Goal: Transaction & Acquisition: Purchase product/service

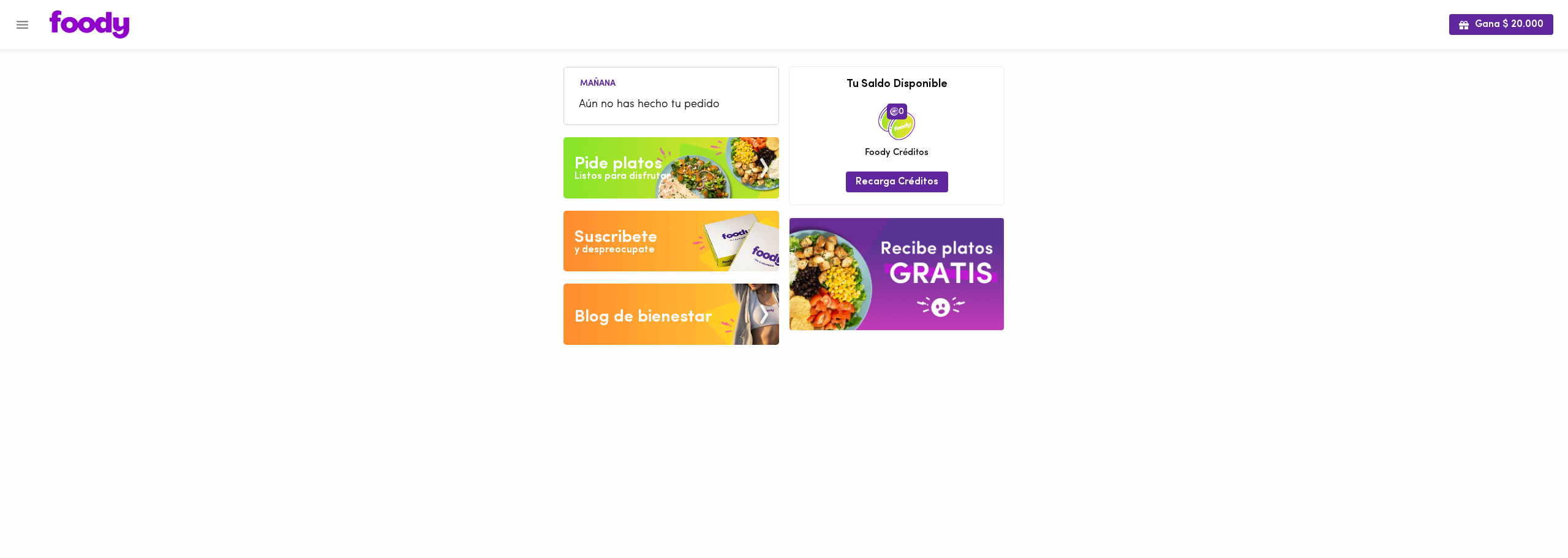
click at [658, 180] on div "Listos para disfrutar" at bounding box center [622, 176] width 95 height 14
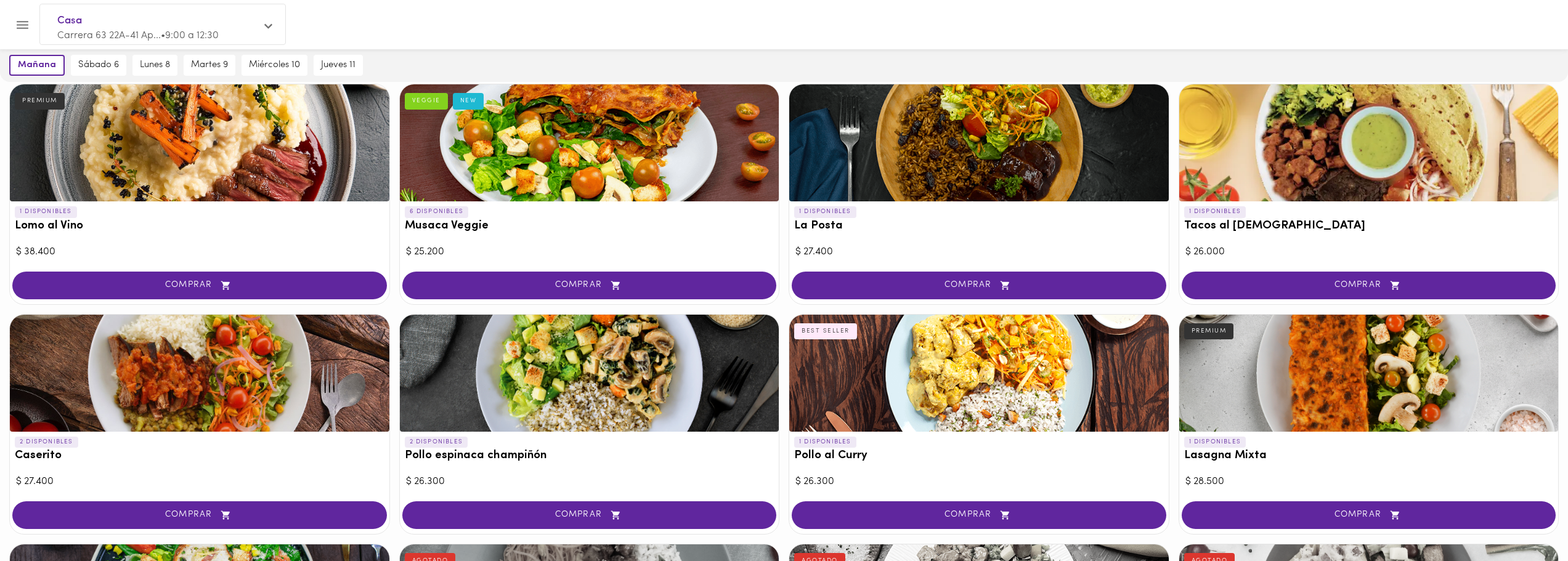
scroll to position [76, 0]
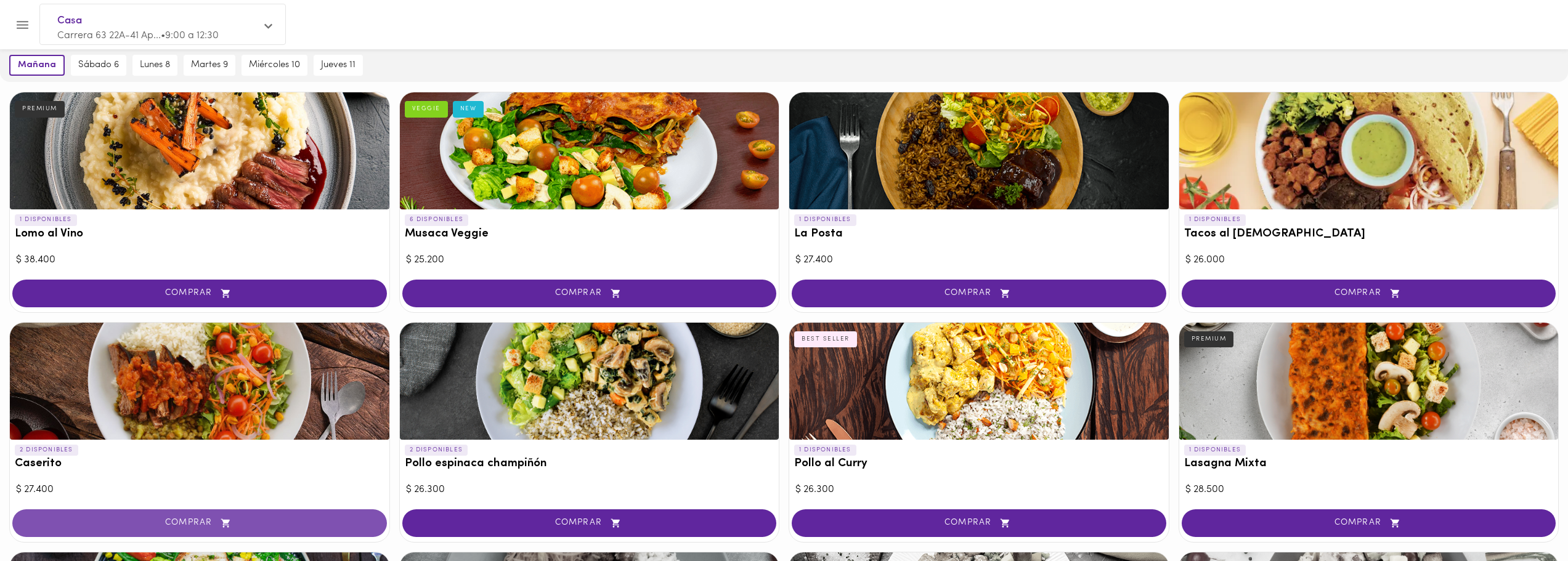
click at [127, 518] on span "COMPRAR" at bounding box center [199, 523] width 343 height 10
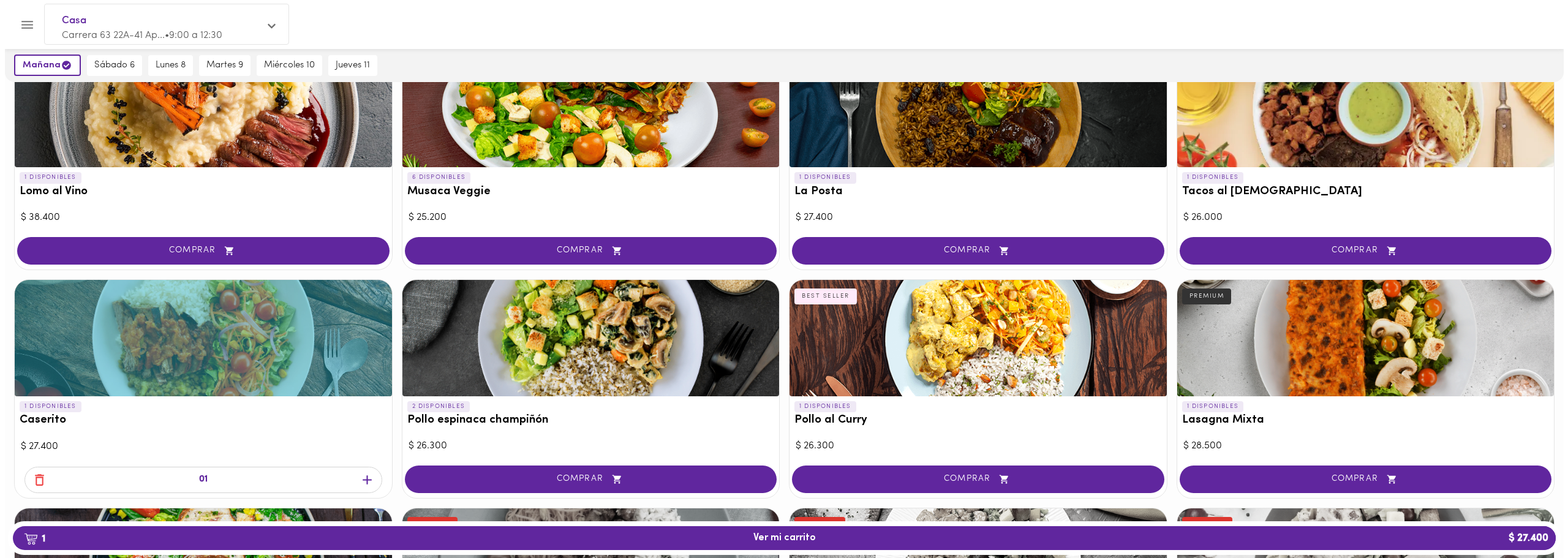
scroll to position [123, 0]
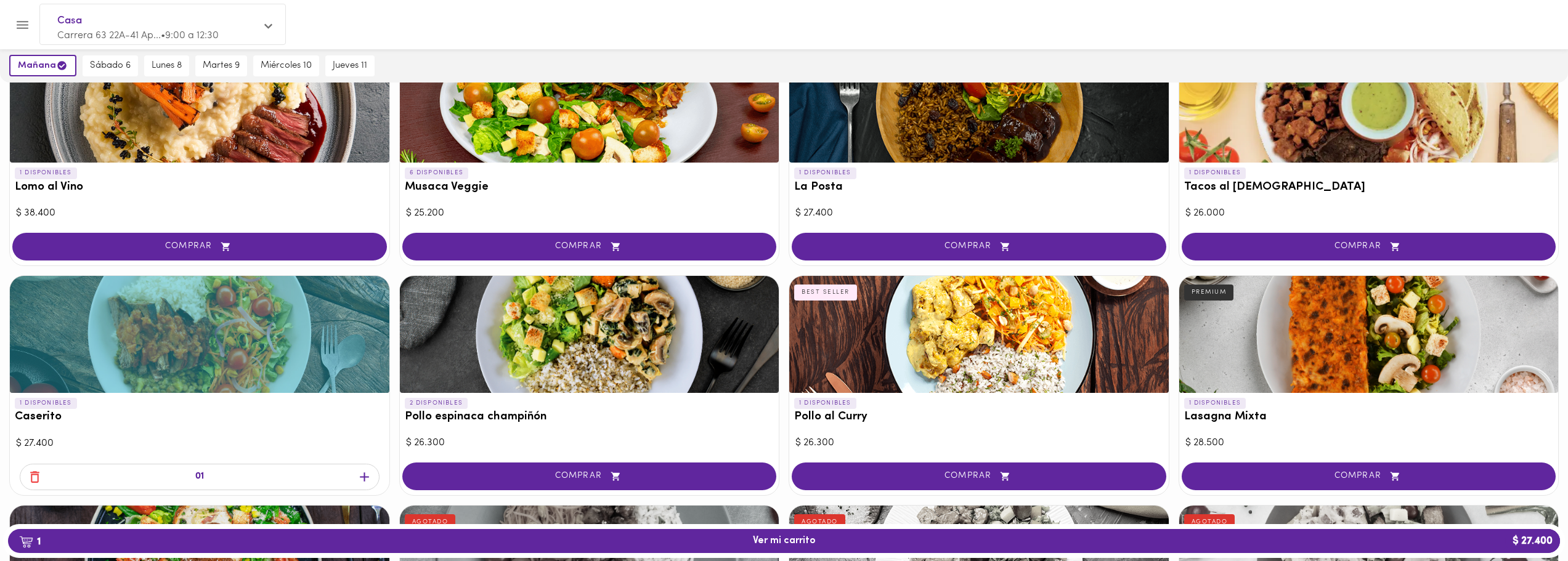
click at [1293, 472] on span "COMPRAR" at bounding box center [1369, 476] width 343 height 10
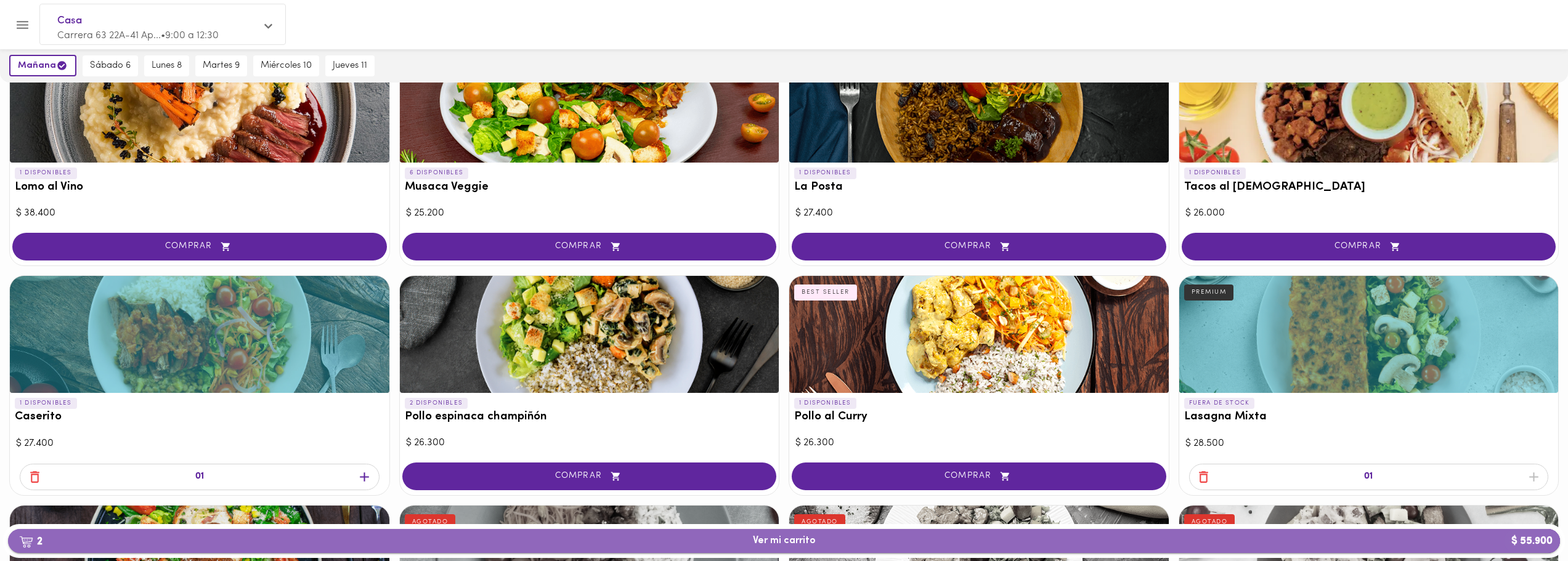
click at [564, 533] on button "2 Ver mi carrito $ 55.900" at bounding box center [784, 541] width 1552 height 24
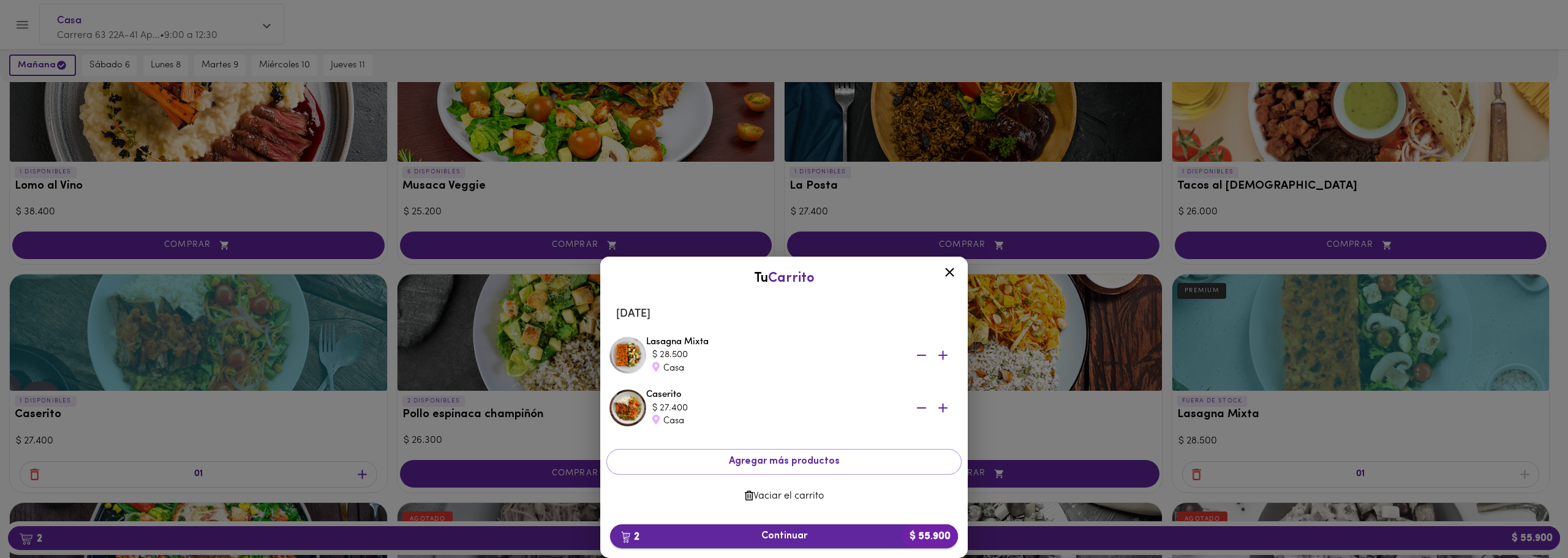
click at [873, 531] on span "2 Continuar $ 55.900" at bounding box center [784, 536] width 328 height 12
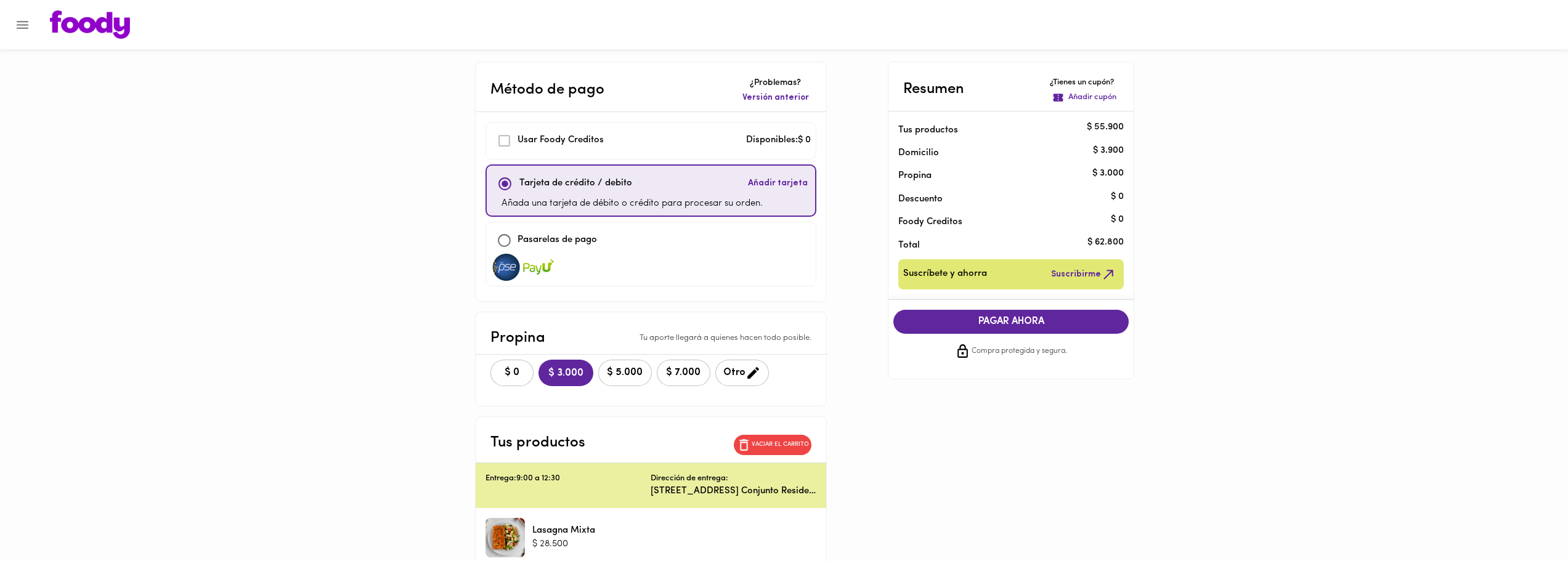
click at [539, 236] on p "Pasarelas de pago" at bounding box center [556, 240] width 79 height 14
checkbox input "false"
checkbox input "true"
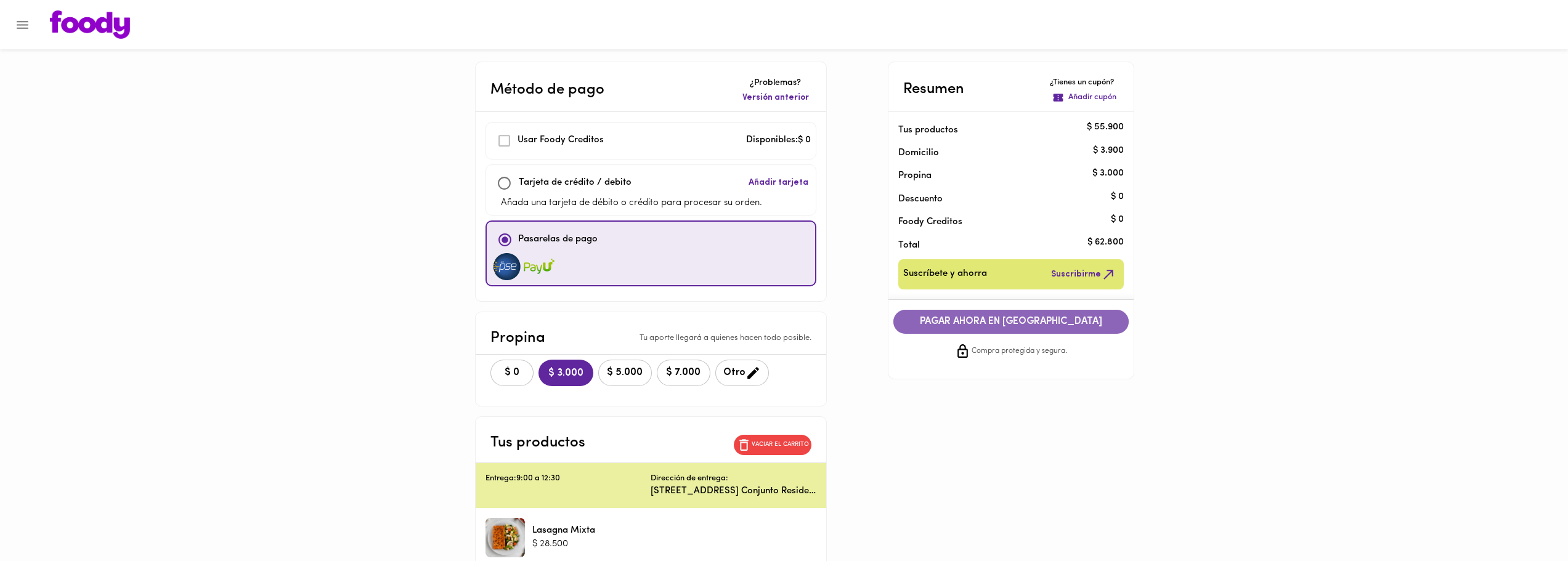
click at [1022, 322] on span "PAGAR AHORA EN PASARELA" at bounding box center [1011, 322] width 210 height 12
